Goal: Navigation & Orientation: Find specific page/section

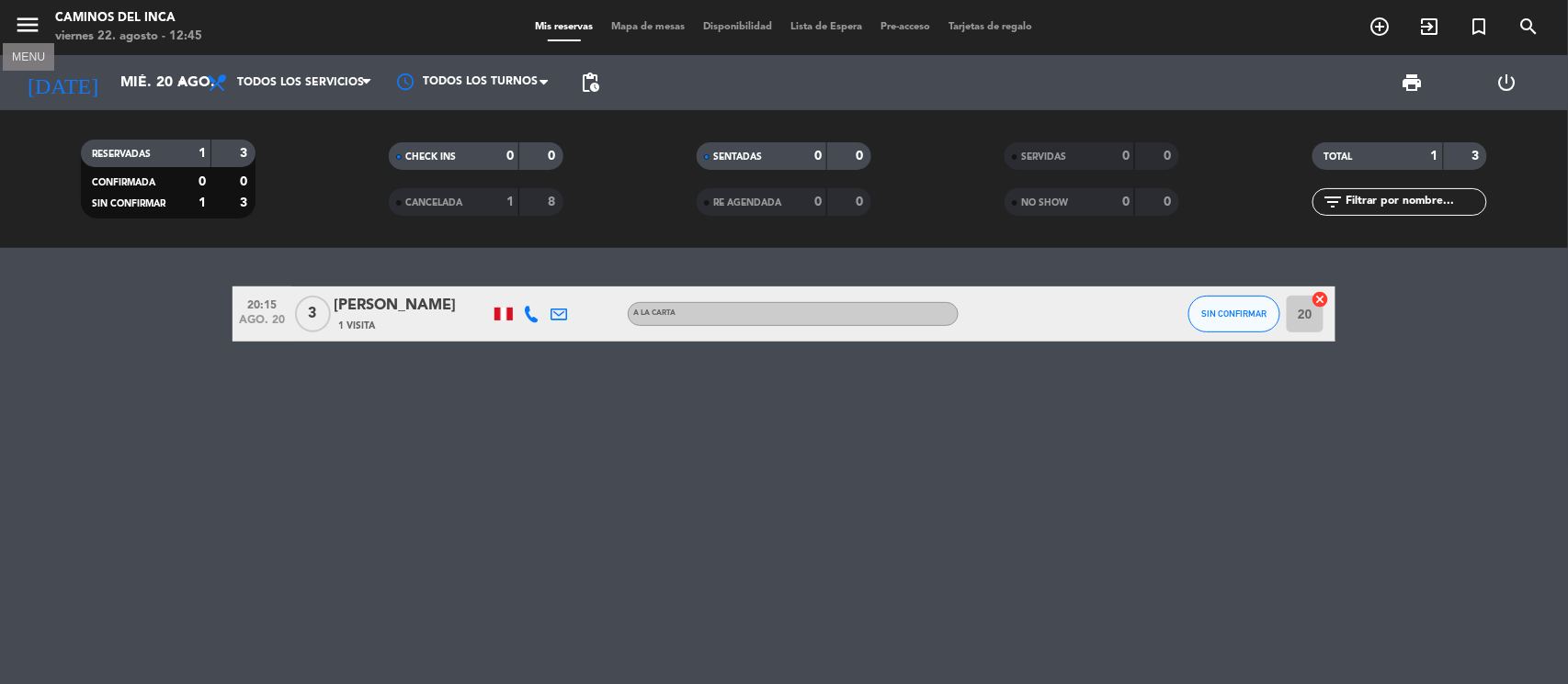
click at [34, 27] on icon "menu" at bounding box center [27, 25] width 27 height 27
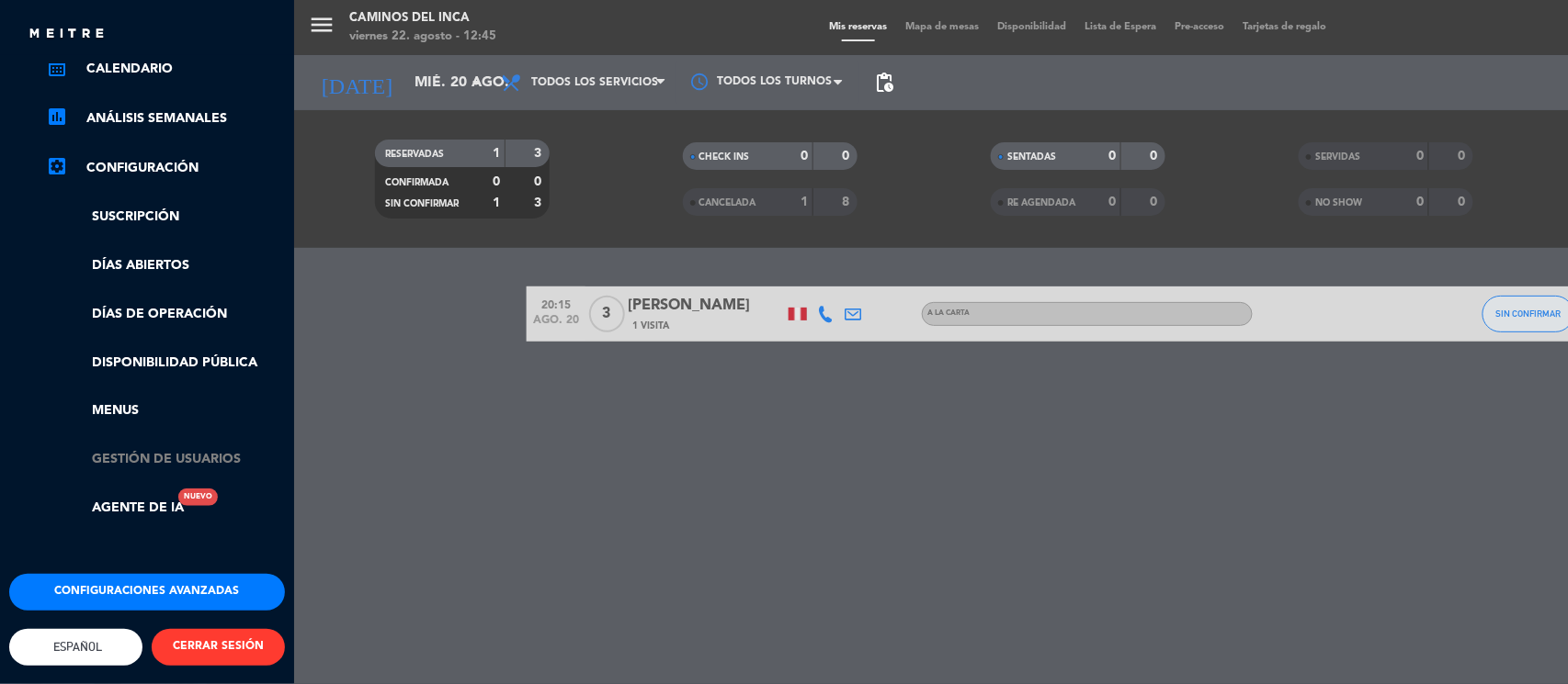
scroll to position [264, 0]
click at [142, 400] on link "Menus" at bounding box center [165, 410] width 239 height 21
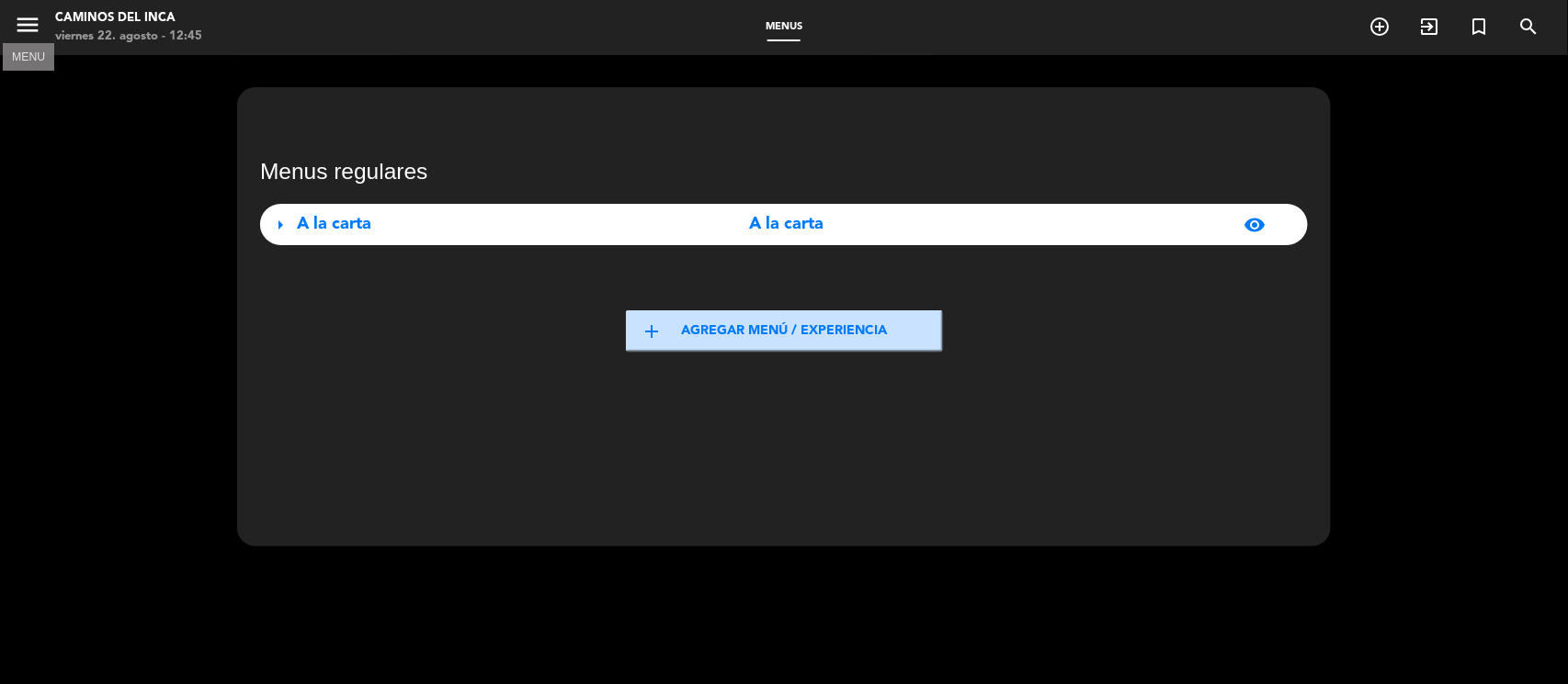
click at [30, 23] on icon "menu" at bounding box center [27, 25] width 27 height 27
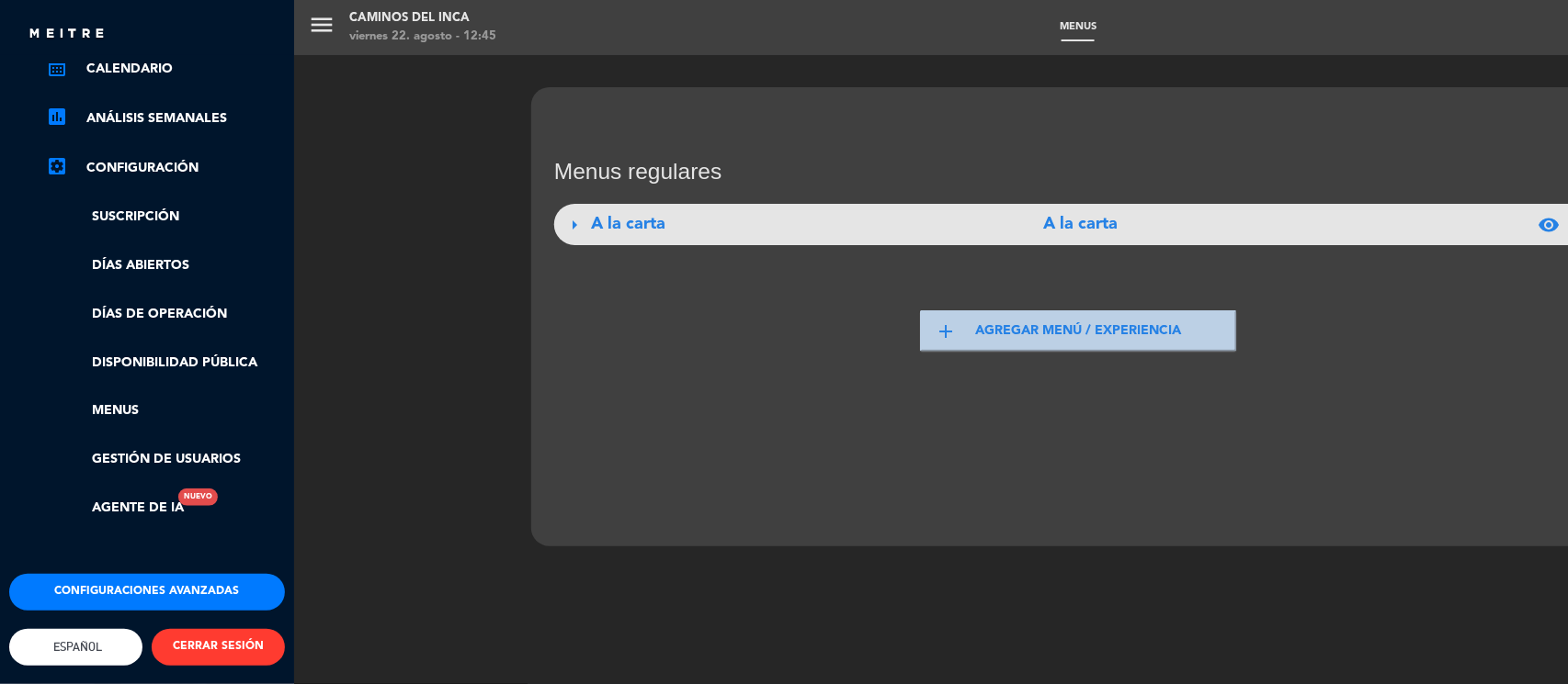
click at [182, 157] on link "settings_applications Configuración" at bounding box center [165, 167] width 239 height 22
click at [136, 157] on link "settings_applications Configuración" at bounding box center [165, 167] width 239 height 22
click at [162, 256] on link "Días abiertos" at bounding box center [165, 266] width 239 height 21
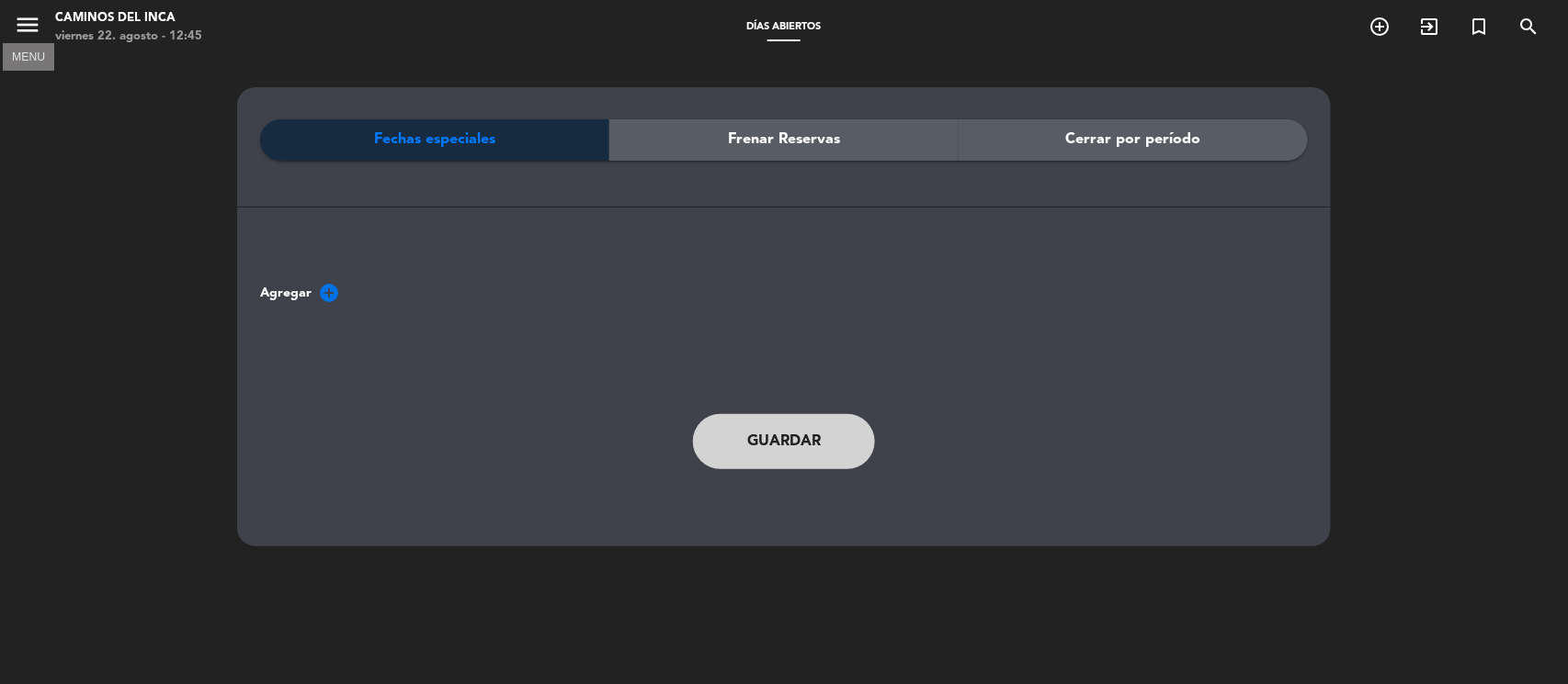
click at [26, 30] on icon "menu" at bounding box center [27, 25] width 27 height 27
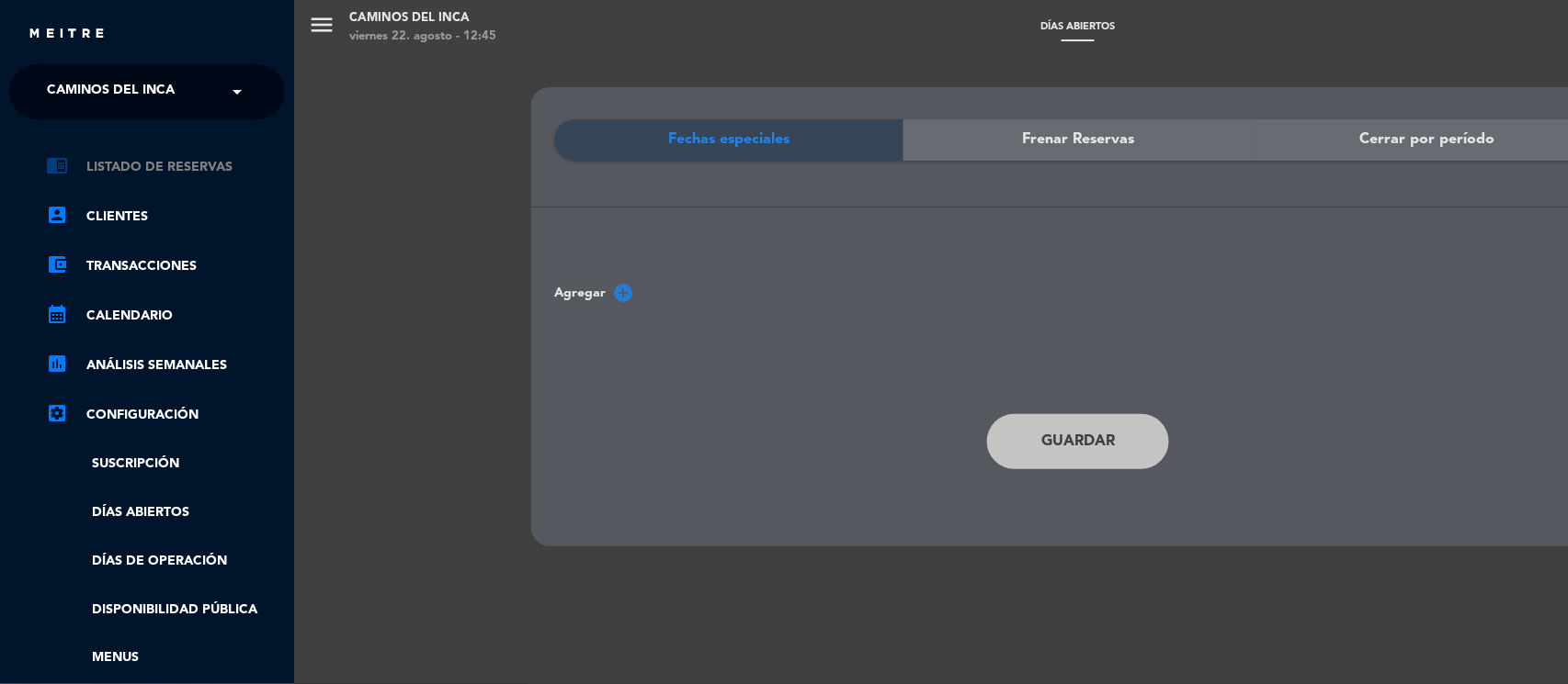
click at [140, 165] on link "chrome_reader_mode Listado de Reservas" at bounding box center [165, 167] width 239 height 22
